Goal: Register for event/course

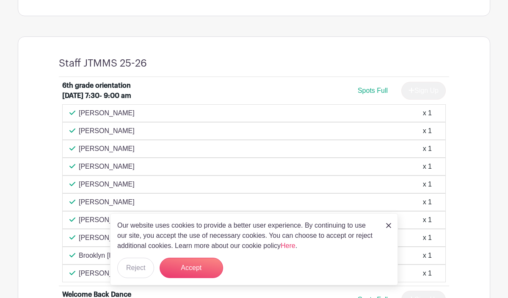
scroll to position [320, 0]
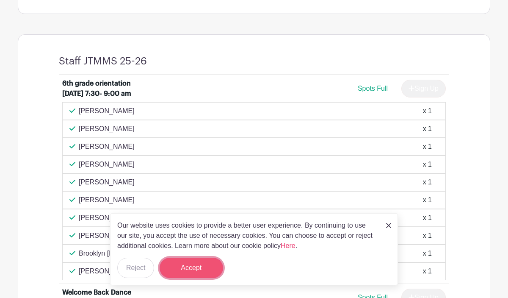
click at [186, 264] on button "Accept" at bounding box center [191, 267] width 63 height 20
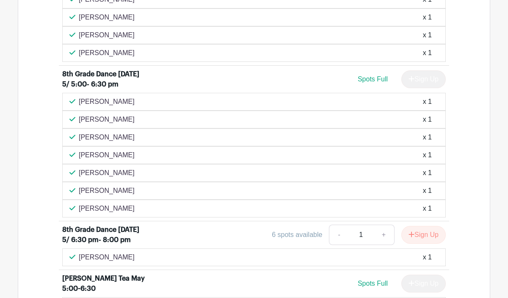
scroll to position [1425, 0]
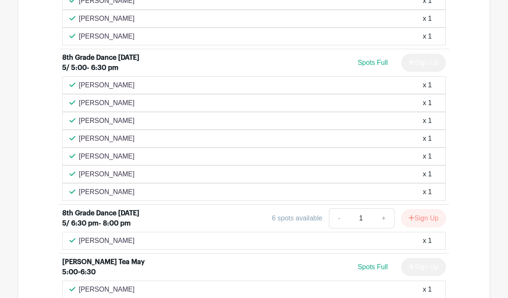
click at [428, 72] on div "Sign Up" at bounding box center [419, 63] width 51 height 18
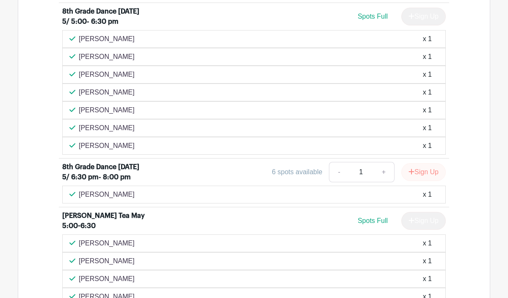
scroll to position [1507, 0]
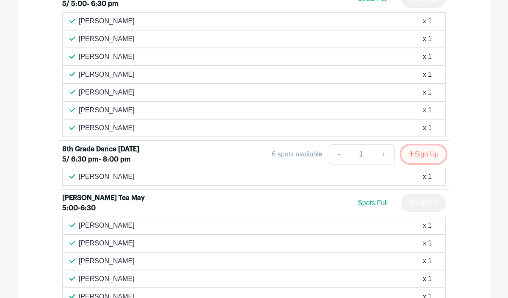
click at [420, 163] on button "Sign Up" at bounding box center [423, 154] width 44 height 18
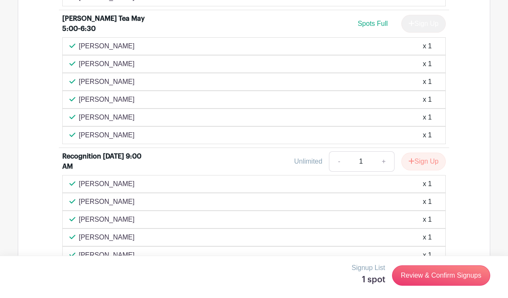
scroll to position [1704, 0]
click at [416, 170] on button "Sign Up" at bounding box center [423, 161] width 44 height 18
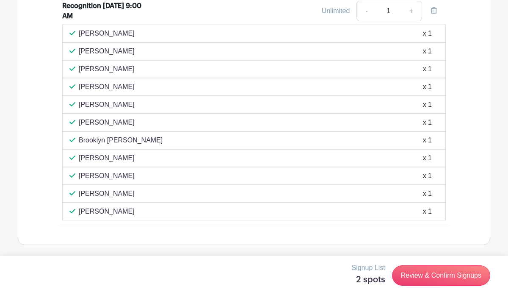
scroll to position [1872, 0]
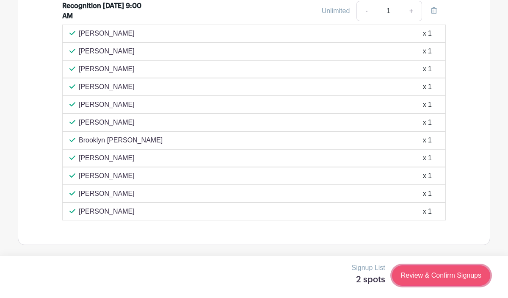
click at [422, 277] on link "Review & Confirm Signups" at bounding box center [441, 275] width 98 height 20
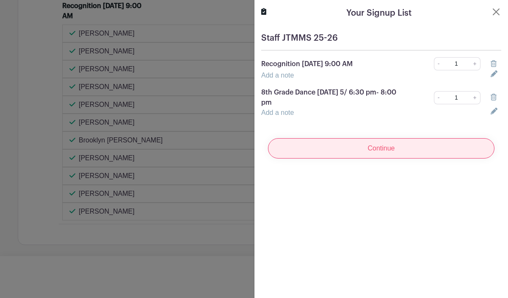
click at [394, 151] on input "Continue" at bounding box center [381, 148] width 226 height 20
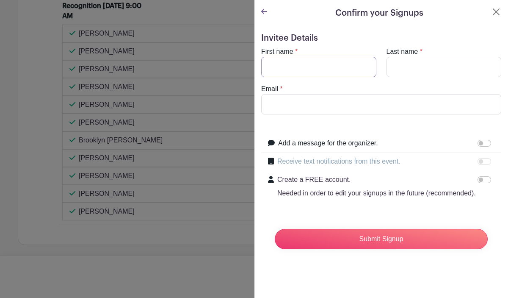
click at [309, 71] on input "First name" at bounding box center [318, 67] width 115 height 20
type input "[PERSON_NAME]"
click at [306, 101] on input "Email" at bounding box center [381, 104] width 240 height 20
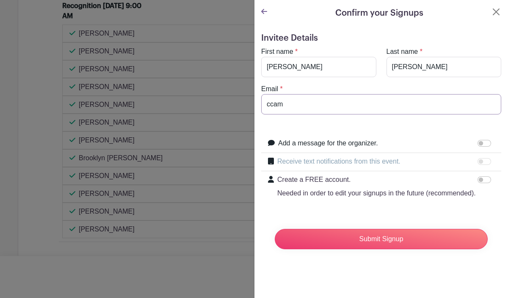
scroll to position [1890, 0]
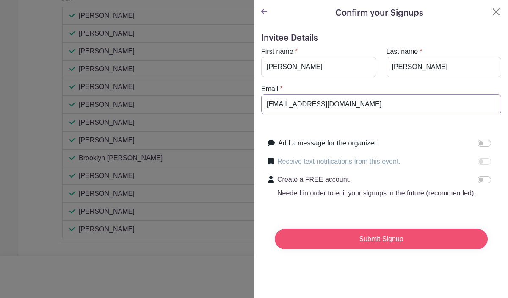
type input "[EMAIL_ADDRESS][DOMAIN_NAME]"
click at [351, 237] on input "Submit Signup" at bounding box center [381, 239] width 213 height 20
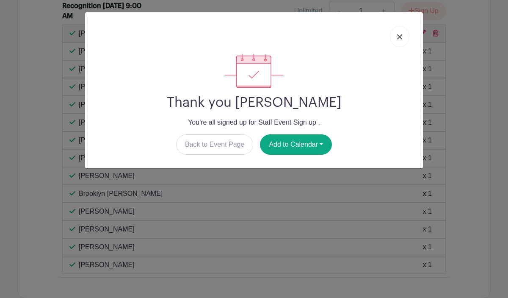
scroll to position [1907, 0]
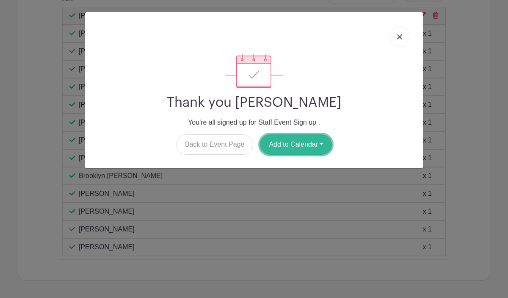
click at [294, 148] on button "Add to Calendar" at bounding box center [296, 144] width 72 height 20
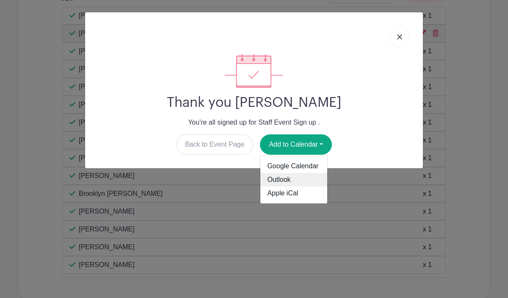
click at [282, 183] on link "Outlook" at bounding box center [293, 180] width 67 height 14
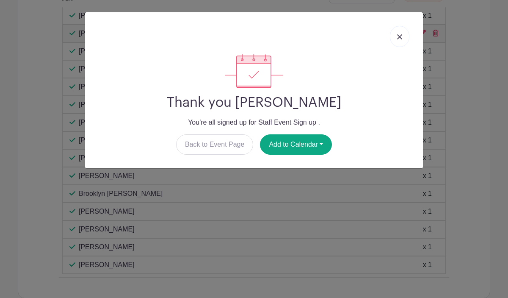
scroll to position [1925, 0]
click at [400, 37] on img at bounding box center [399, 36] width 5 height 5
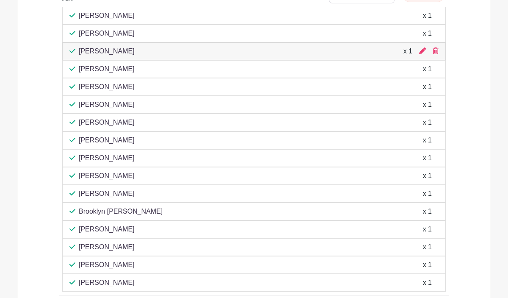
scroll to position [1961, 0]
